Goal: Information Seeking & Learning: Learn about a topic

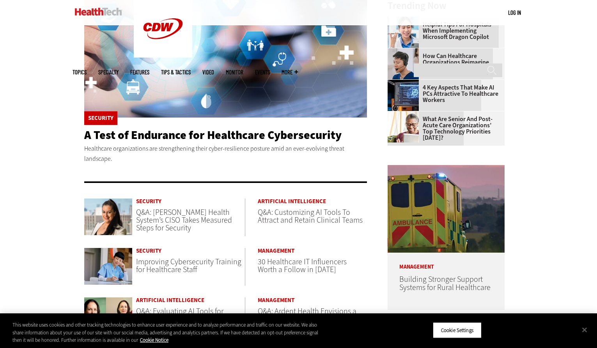
scroll to position [234, 0]
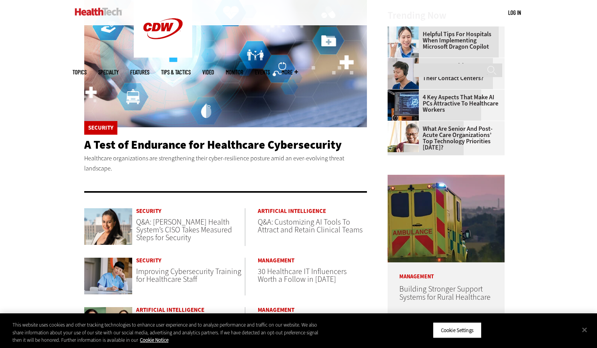
click at [166, 225] on span "Q&A: Jackson Health System’s CISO Takes Measured Steps for Security" at bounding box center [184, 230] width 96 height 26
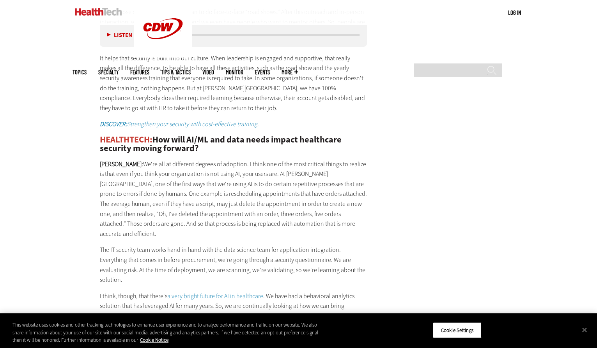
scroll to position [1598, 0]
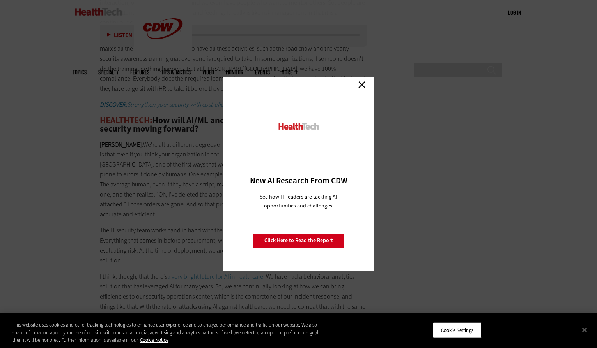
click at [362, 83] on link "Close" at bounding box center [362, 85] width 12 height 12
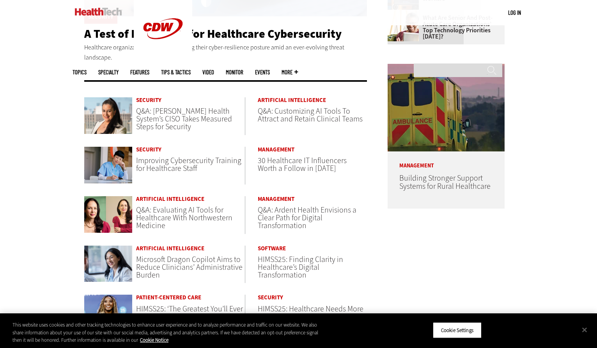
scroll to position [351, 0]
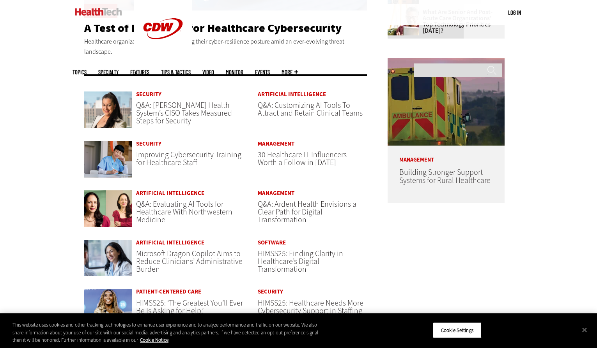
click at [182, 161] on span "Improving Cybersecurity Training for Healthcare Staff" at bounding box center [188, 159] width 105 height 18
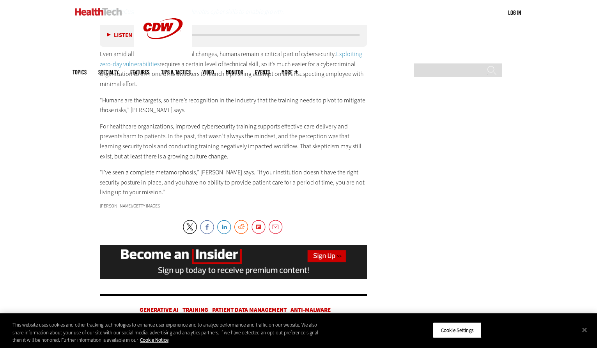
scroll to position [1442, 0]
